Goal: Task Accomplishment & Management: Manage account settings

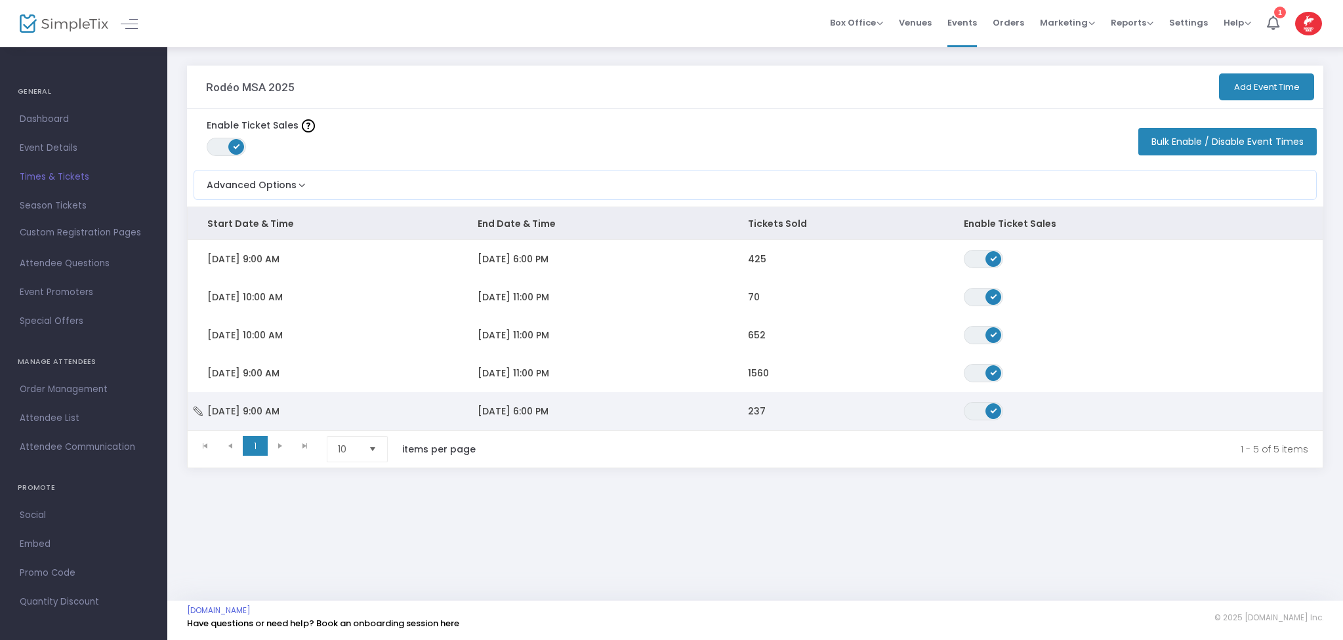
click at [519, 404] on td "[DATE] 6:00 PM" at bounding box center [593, 411] width 270 height 38
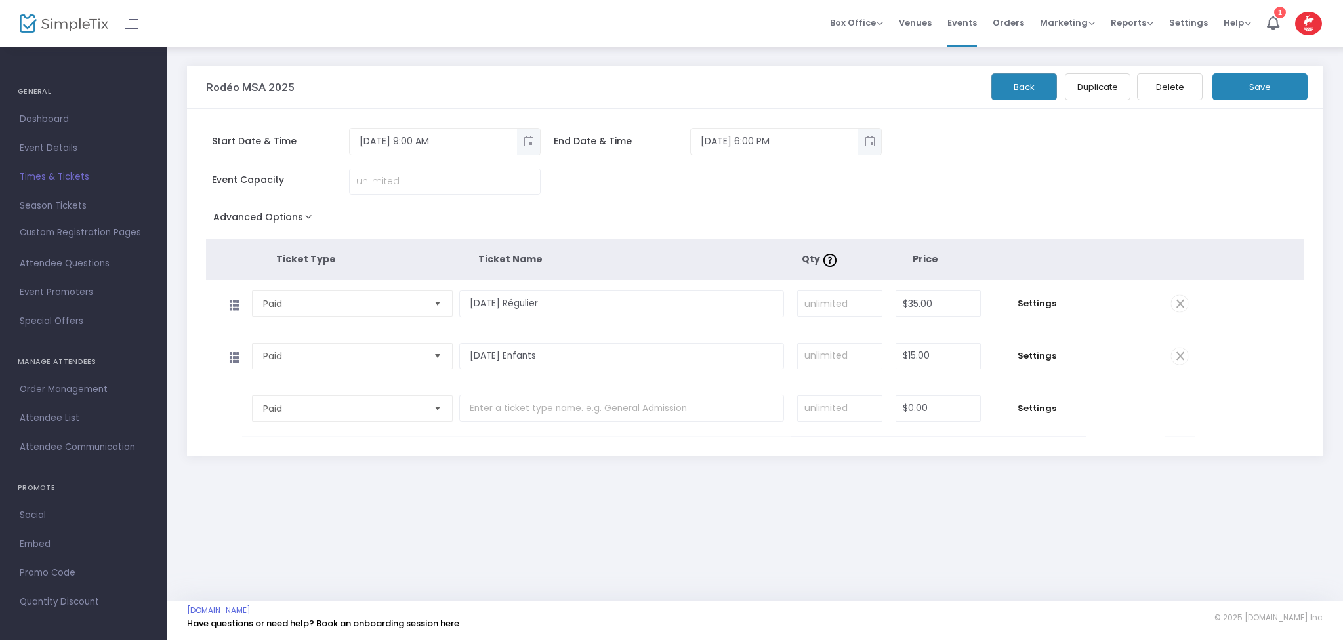
click at [90, 171] on span "Times & Tickets" at bounding box center [84, 177] width 128 height 17
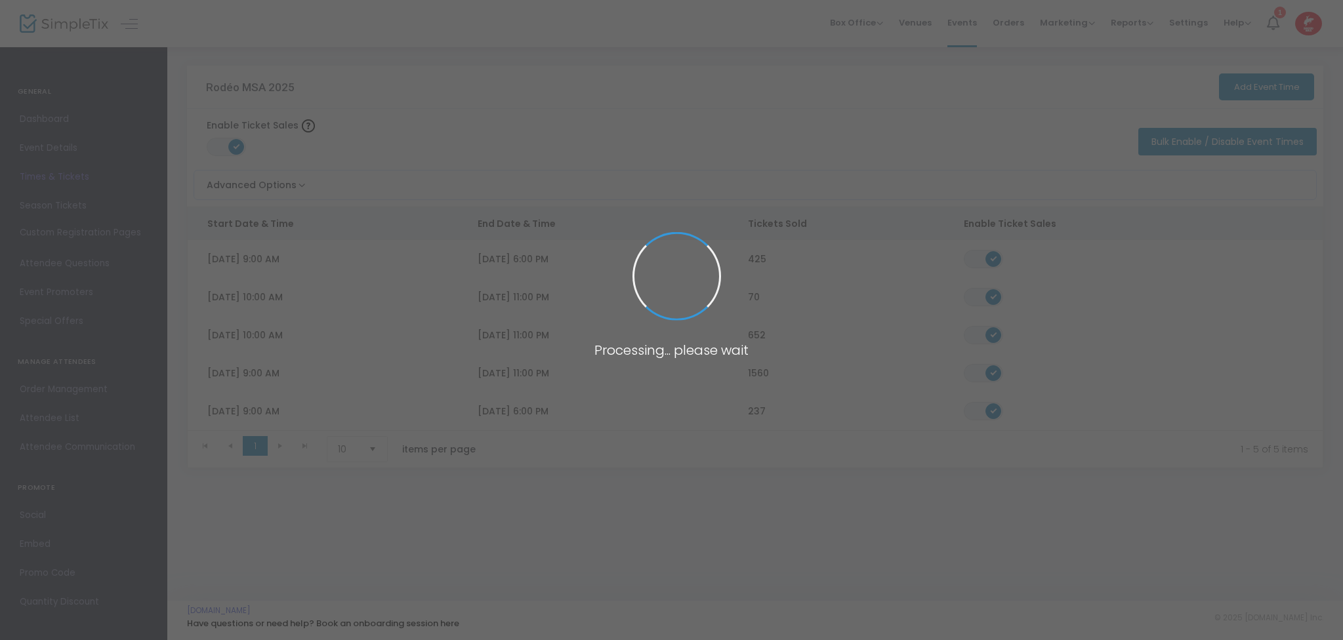
click at [506, 366] on body "Processing... please wait Box Office Sell Tickets Bookings Sell Season Pass Ven…" at bounding box center [671, 320] width 1343 height 640
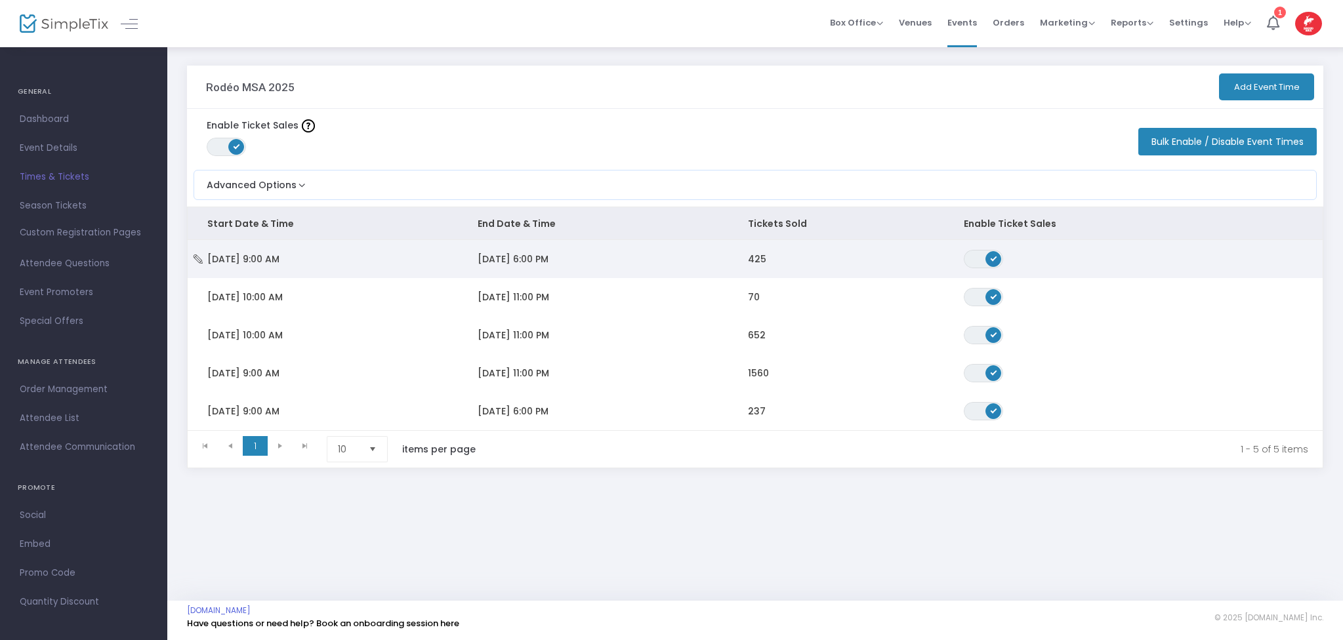
click at [526, 258] on span "[DATE] 6:00 PM" at bounding box center [513, 259] width 71 height 13
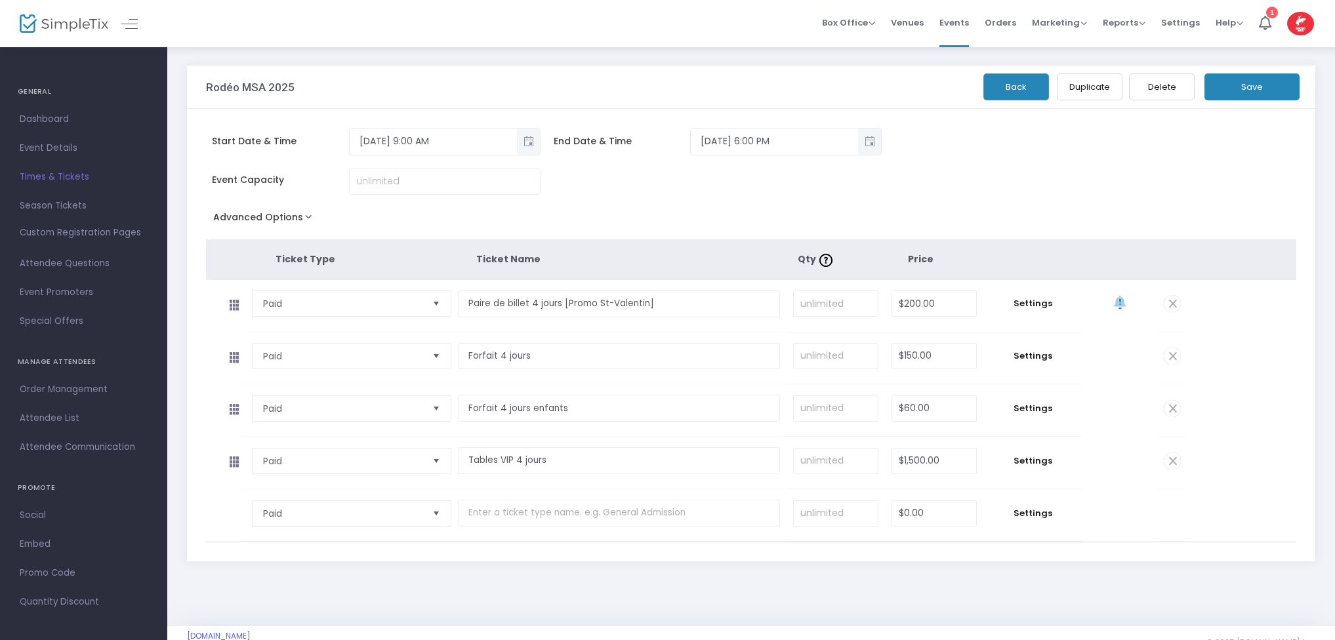
click at [105, 174] on span "Times & Tickets" at bounding box center [84, 177] width 128 height 17
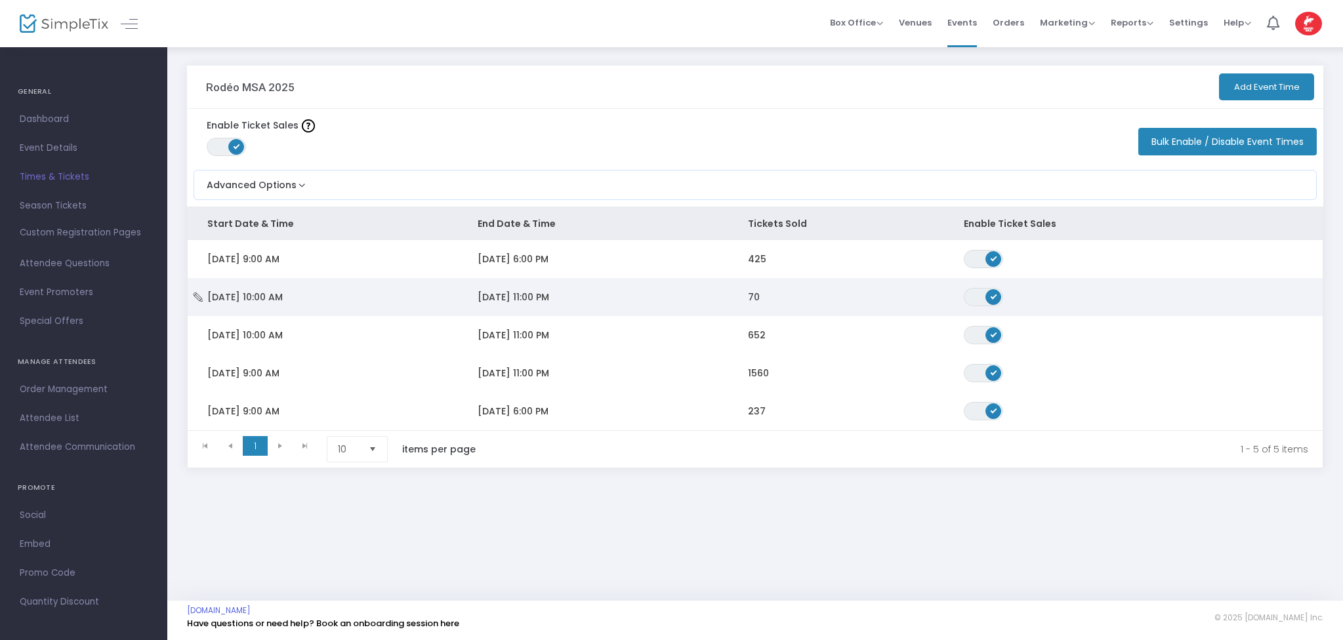
click at [358, 285] on td "[DATE] 10:00 AM" at bounding box center [323, 297] width 270 height 38
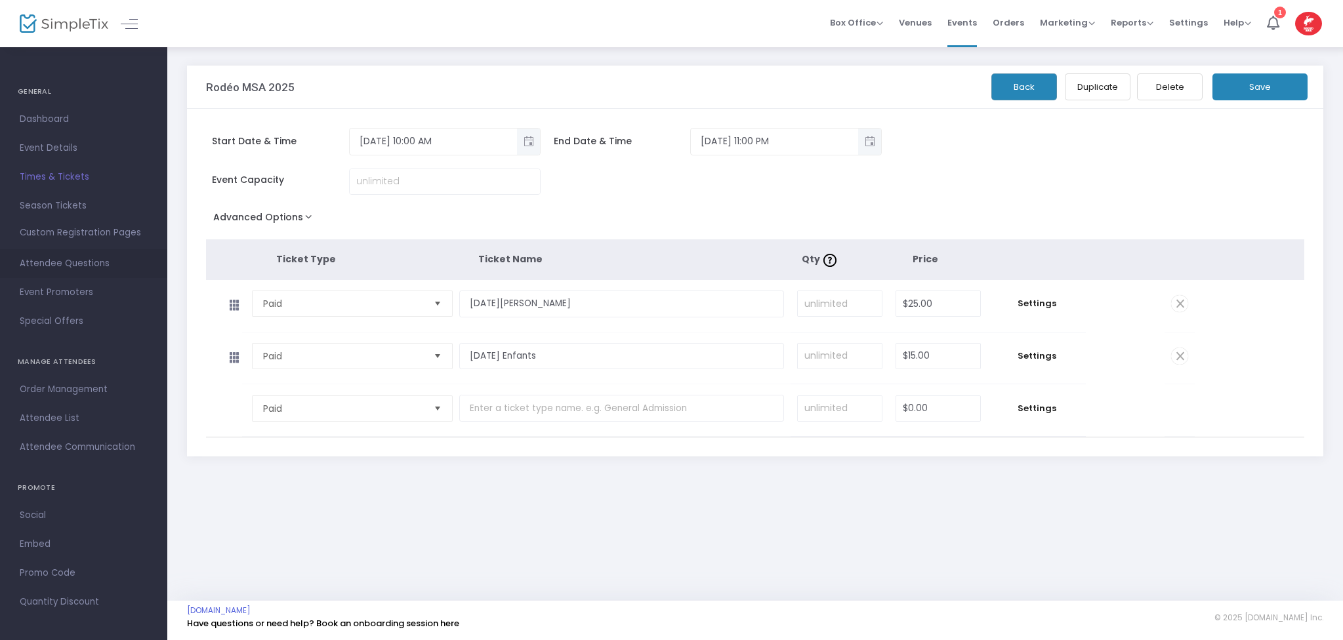
click at [92, 270] on span "Attendee Questions" at bounding box center [84, 263] width 128 height 17
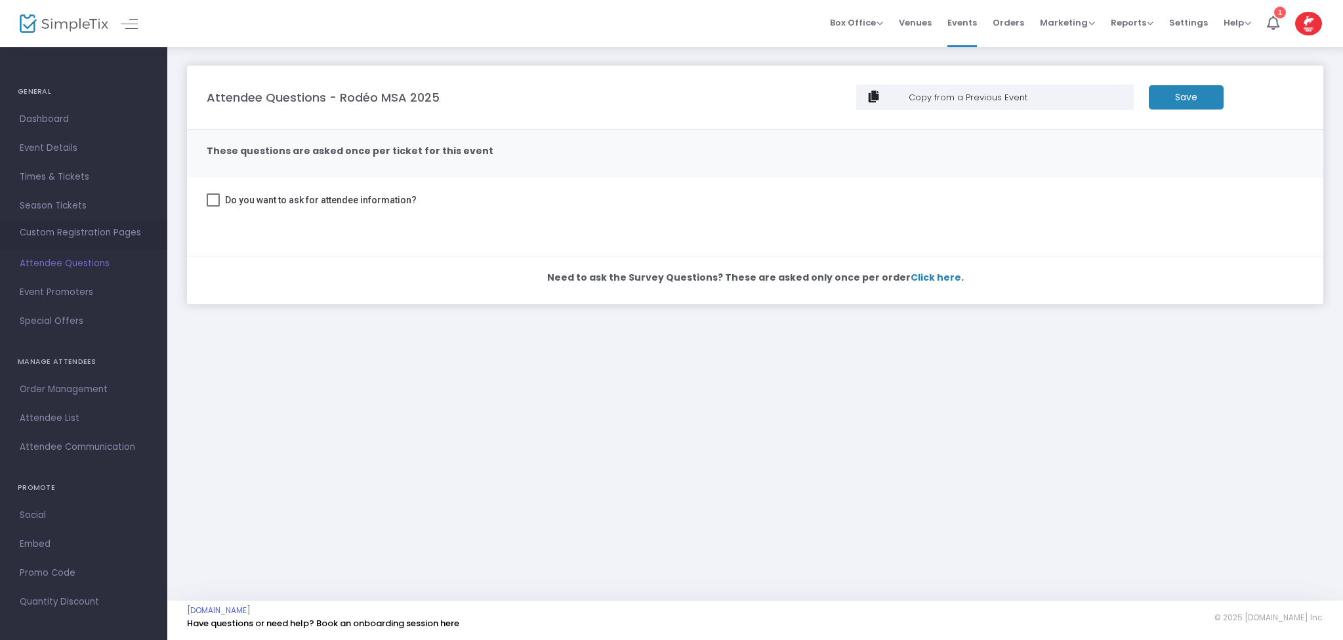
click at [100, 236] on span "Custom Registration Pages" at bounding box center [80, 232] width 121 height 13
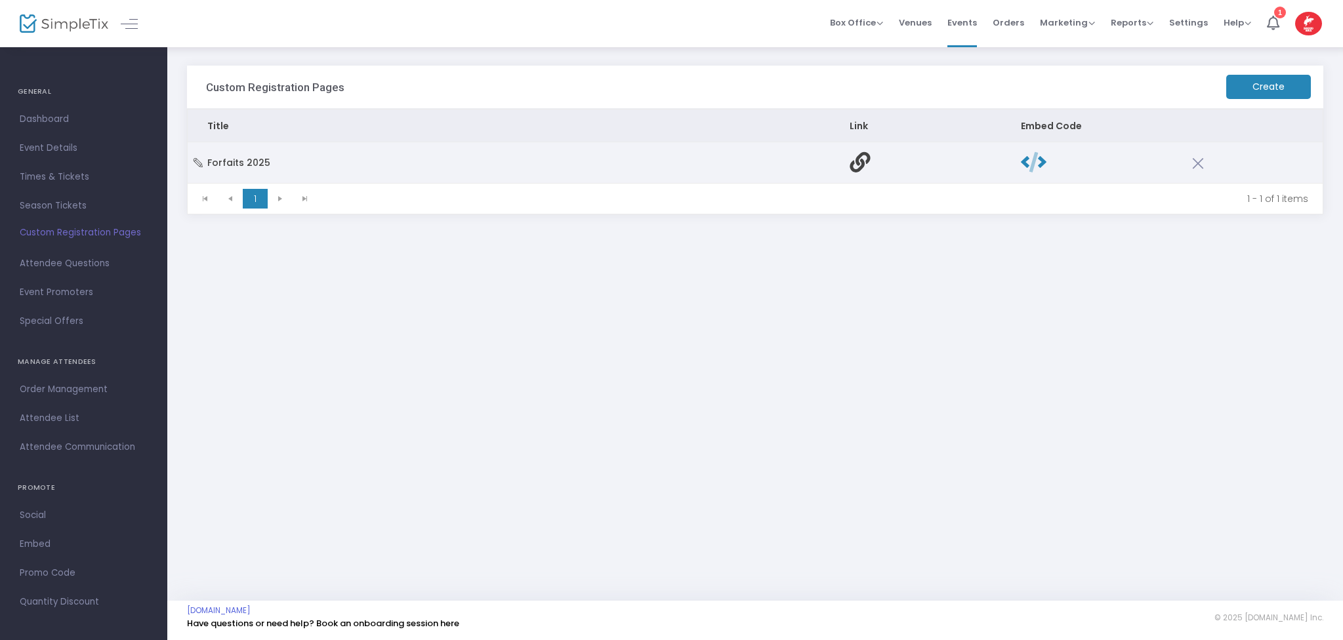
click at [442, 161] on td "Forfaits 2025" at bounding box center [509, 162] width 642 height 41
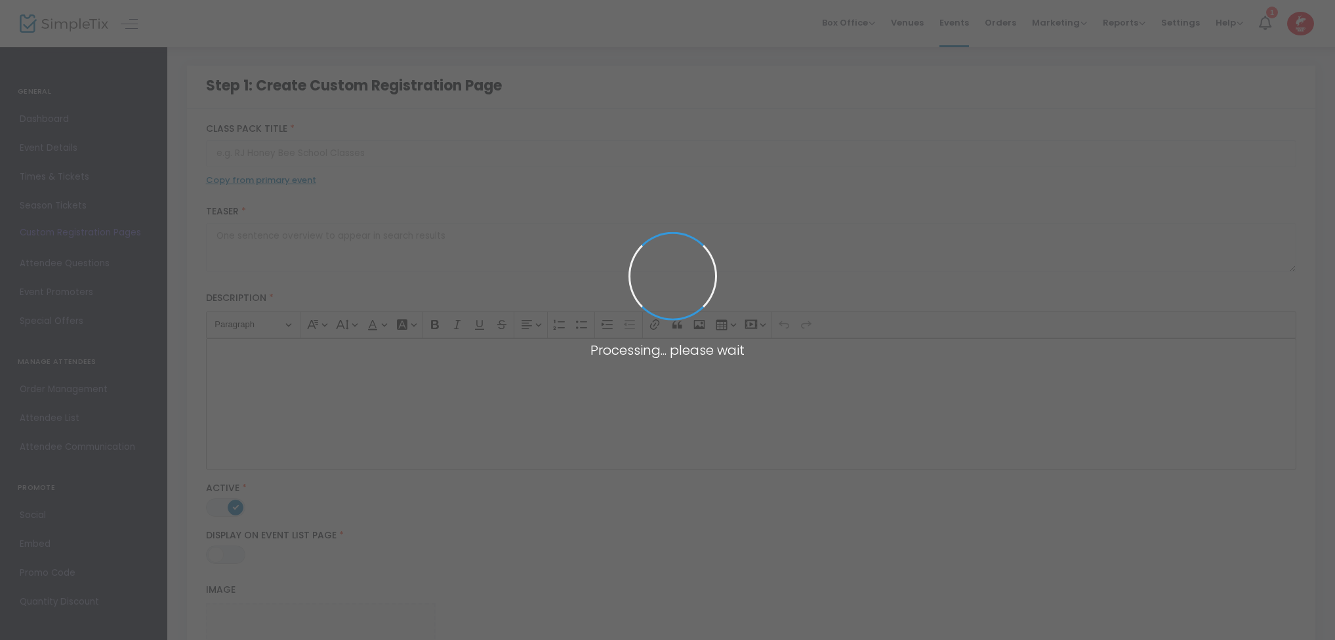
type input "Forfaits 2025"
type textarea "Du [DATE] au [DATE], la [GEOGRAPHIC_DATA] enfile ses bottes et son chapeau de c…"
type input "Acheter des billets"
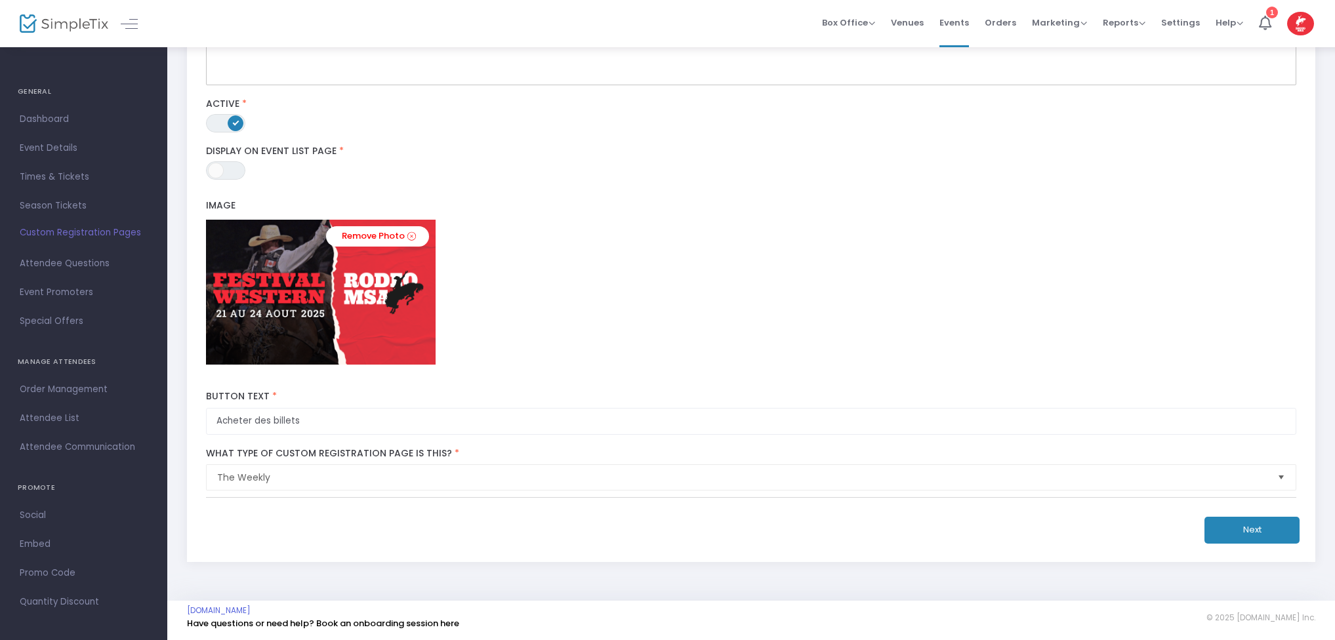
scroll to position [372, 0]
click at [109, 113] on span "Dashboard" at bounding box center [84, 119] width 128 height 17
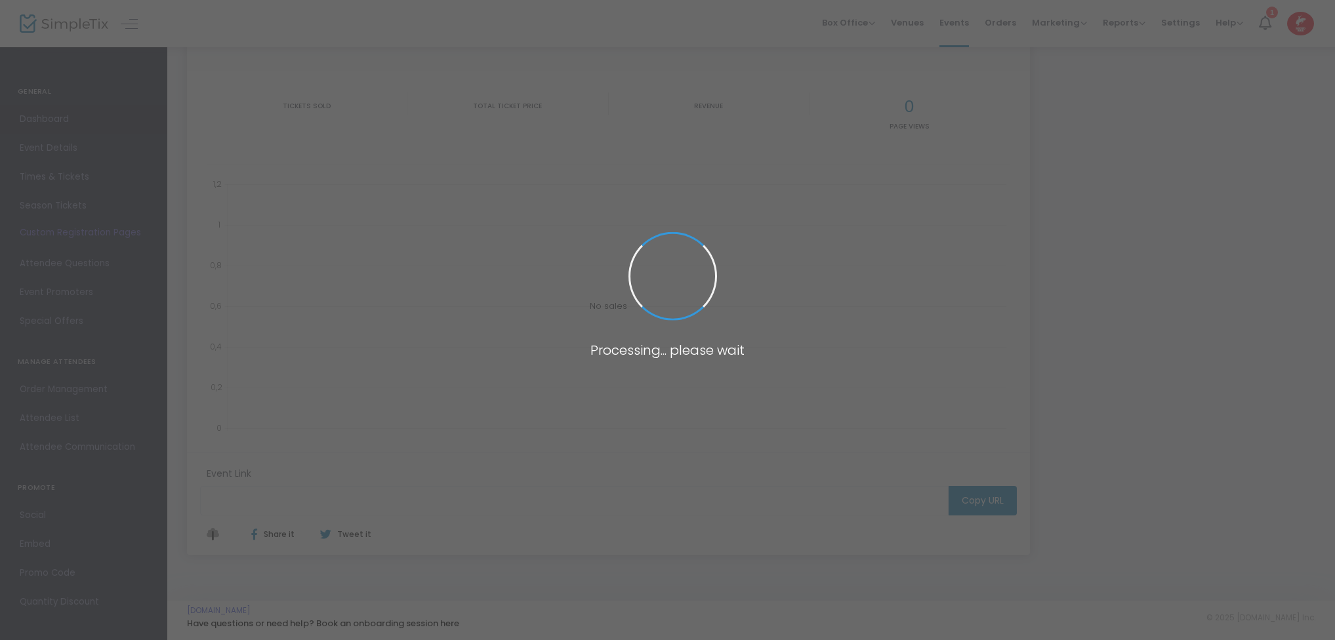
scroll to position [100, 0]
type input "[URL][DOMAIN_NAME]"
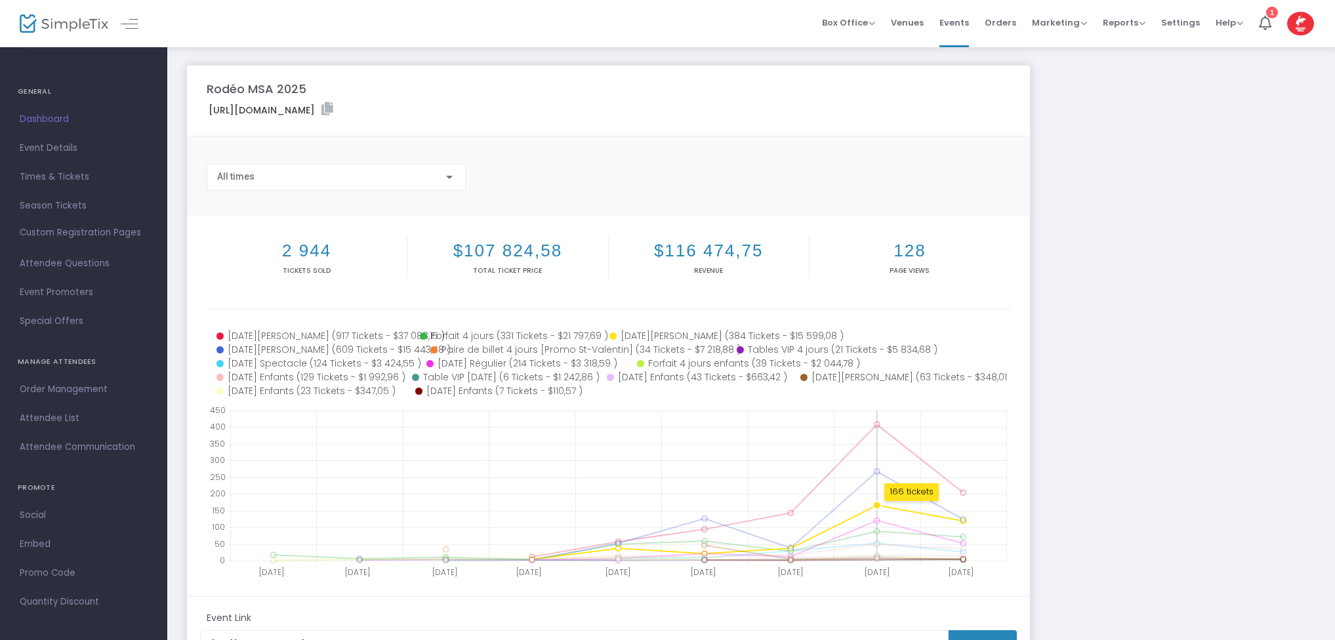
scroll to position [0, 0]
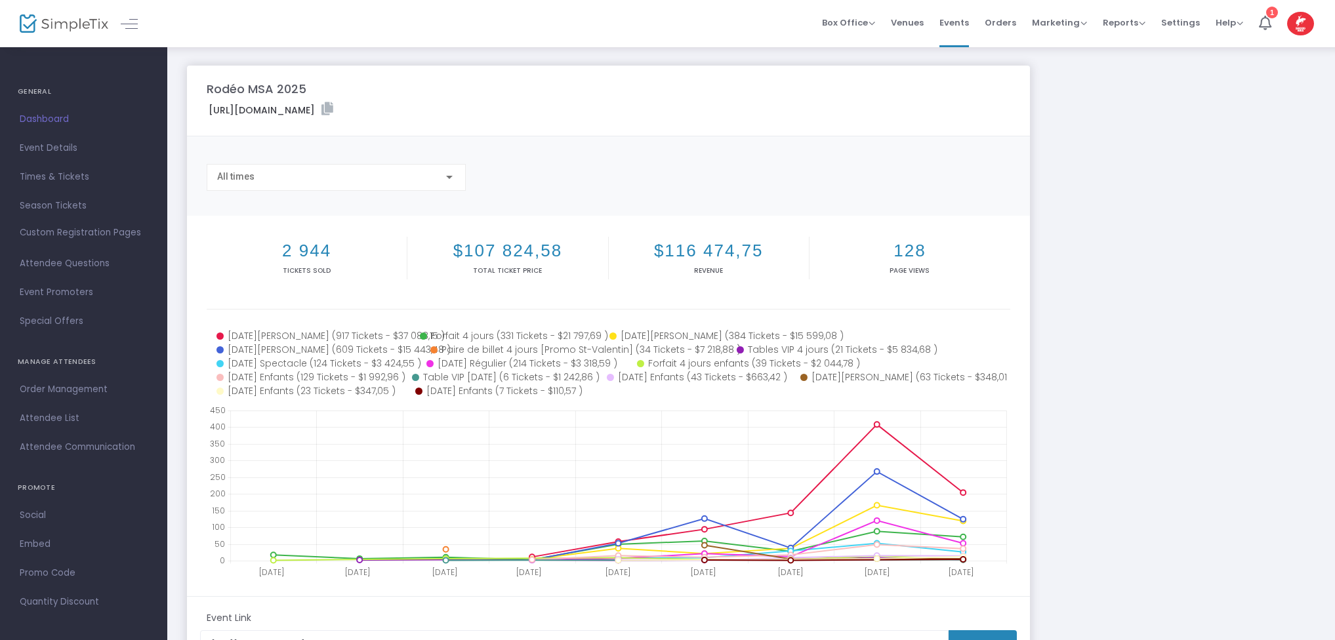
click at [53, 122] on span "Dashboard" at bounding box center [84, 119] width 128 height 17
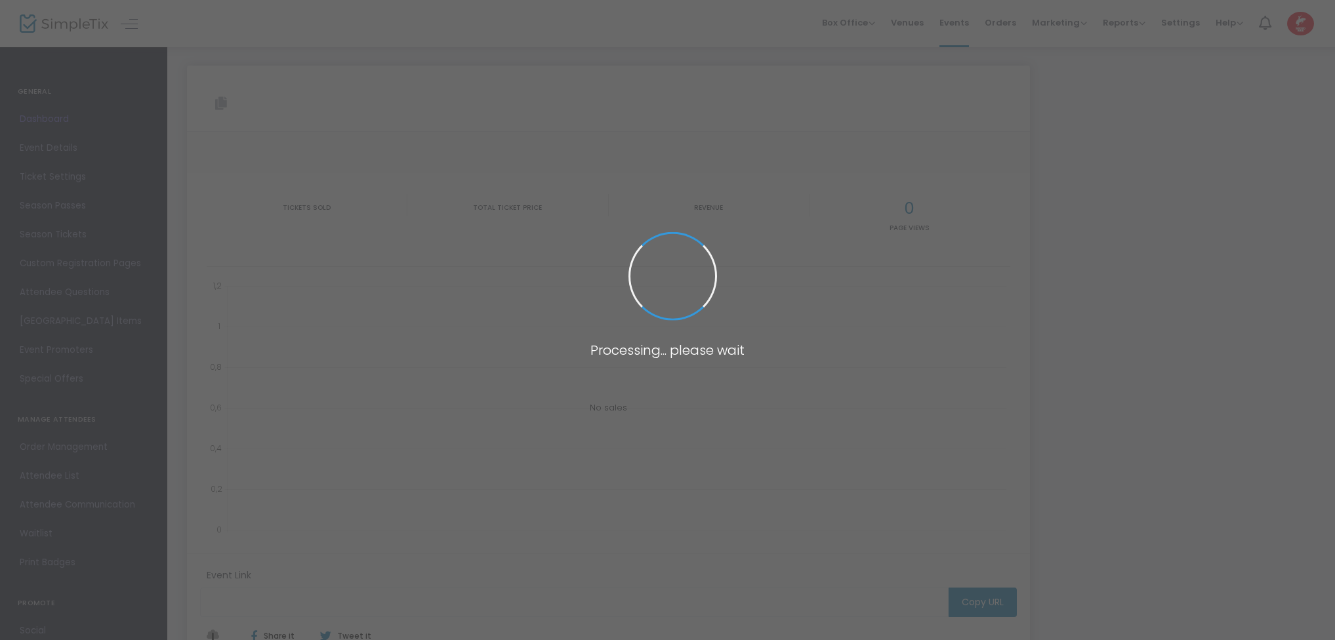
type input "[URL][DOMAIN_NAME]"
